Goal: Task Accomplishment & Management: Complete application form

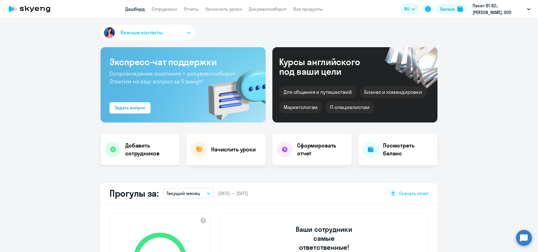
click at [145, 148] on h4 "Добавить сотрудников" at bounding box center [150, 149] width 50 height 16
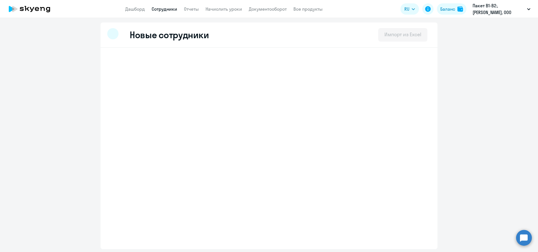
select select "english_adult_not_native_speaker"
select select "3"
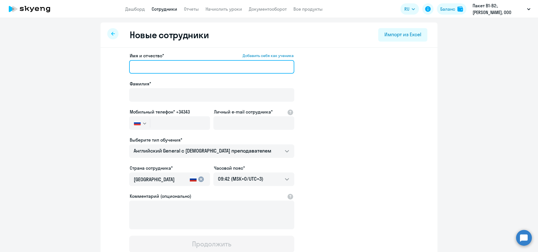
click at [169, 66] on input "Имя и отчество* Добавить себя как ученика" at bounding box center [211, 66] width 165 height 13
type input "F"
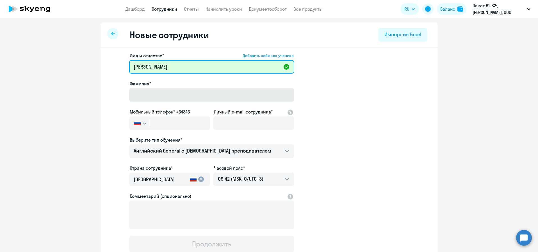
type input "[PERSON_NAME]"
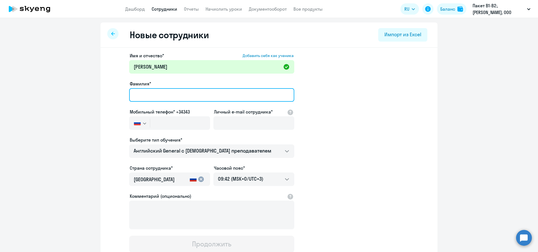
click at [171, 93] on input "Фамилия*" at bounding box center [211, 94] width 165 height 13
type input "[PERSON_NAME]"
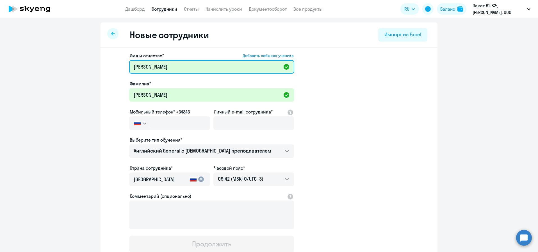
click at [177, 69] on input "[PERSON_NAME]" at bounding box center [211, 66] width 165 height 13
type input "[PERSON_NAME]"
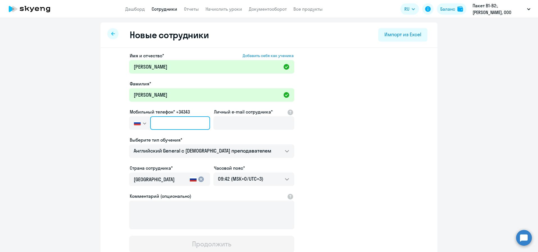
click at [159, 121] on input "text" at bounding box center [180, 122] width 60 height 13
paste input "[PHONE_NUMBER]"
type input "[PHONE_NUMBER]"
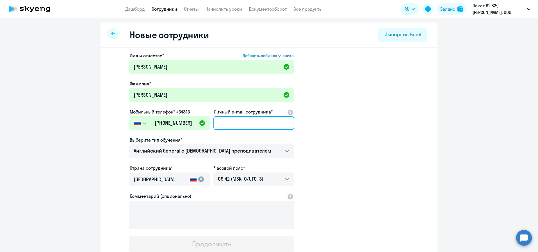
click at [247, 123] on input "Личный e-mail сотрудника*" at bounding box center [253, 122] width 81 height 13
paste input "[PERSON_NAME][EMAIL_ADDRESS][DOMAIN_NAME]"
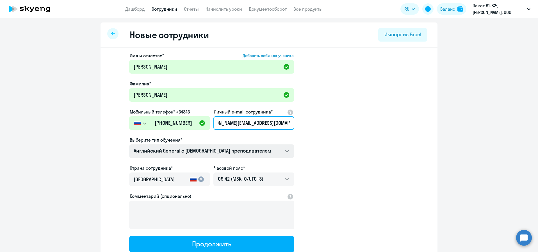
type input "[PERSON_NAME][EMAIL_ADDRESS][DOMAIN_NAME]"
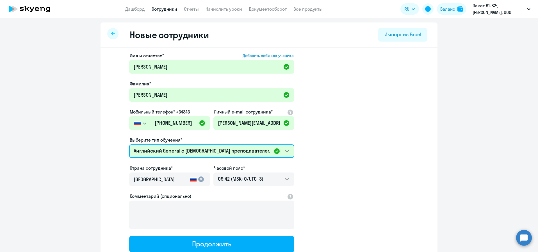
scroll to position [34, 0]
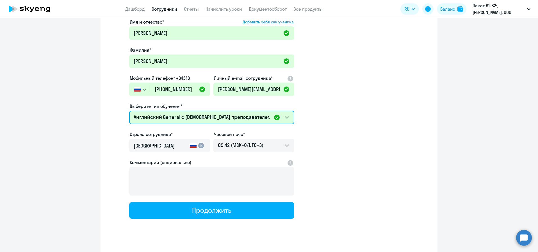
drag, startPoint x: 286, startPoint y: 116, endPoint x: 527, endPoint y: 8, distance: 264.0
click at [527, 8] on app-root "Дашборд Сотрудники Отчеты Начислить уроки Документооборот Все продукты Дашборд …" at bounding box center [269, 126] width 538 height 252
click at [527, 8] on icon "button" at bounding box center [528, 9] width 3 height 2
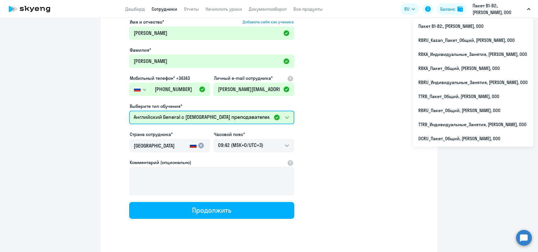
drag, startPoint x: 285, startPoint y: 114, endPoint x: 327, endPoint y: 118, distance: 42.6
click at [327, 118] on app-new-student-form "Имя и отчество* Добавить себя как ученика [PERSON_NAME]* [PERSON_NAME] Мобильны…" at bounding box center [268, 119] width 319 height 200
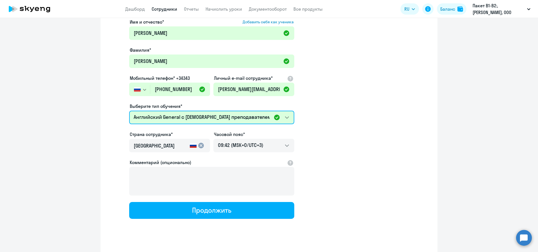
scroll to position [0, 0]
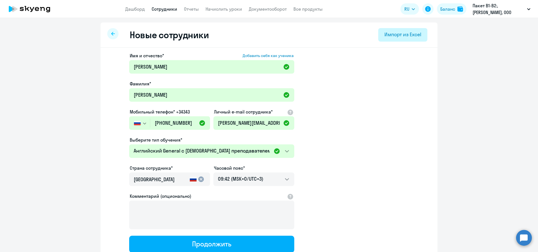
click at [400, 35] on div "Импорт из Excel" at bounding box center [402, 34] width 37 height 7
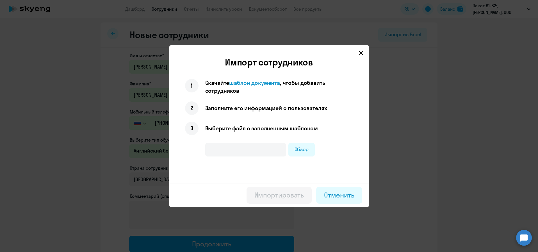
click at [395, 64] on div at bounding box center [269, 126] width 538 height 252
click at [359, 54] on icon at bounding box center [361, 53] width 4 height 4
